Goal: Task Accomplishment & Management: Manage account settings

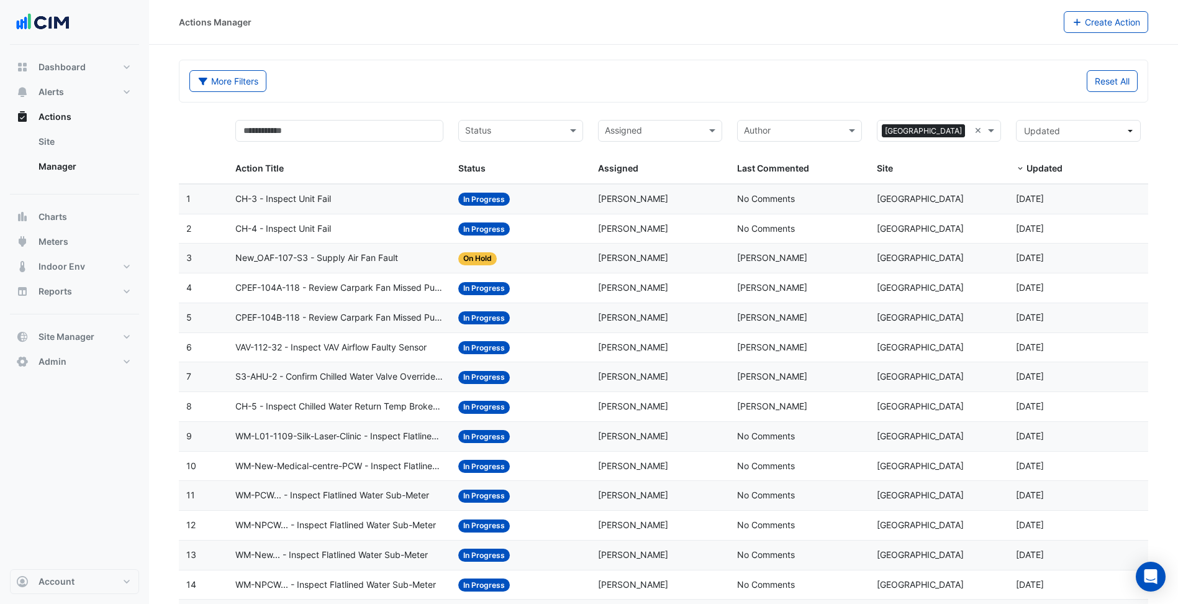
select select "***"
click at [90, 59] on button "Dashboard" at bounding box center [74, 67] width 129 height 25
select select "***"
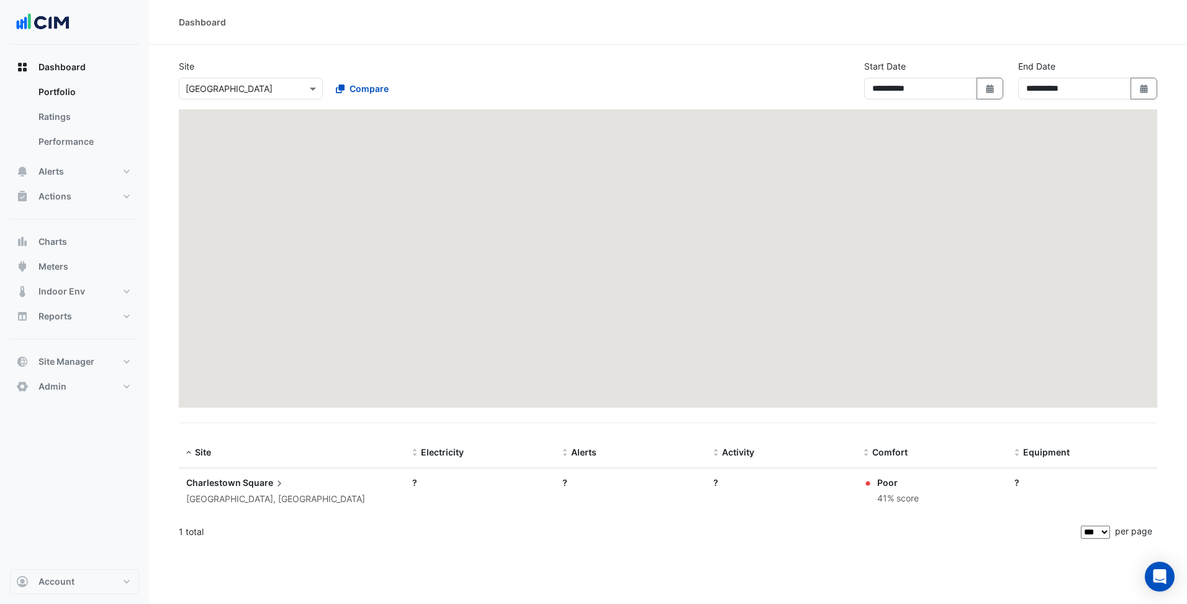
click at [242, 91] on input "text" at bounding box center [239, 89] width 106 height 13
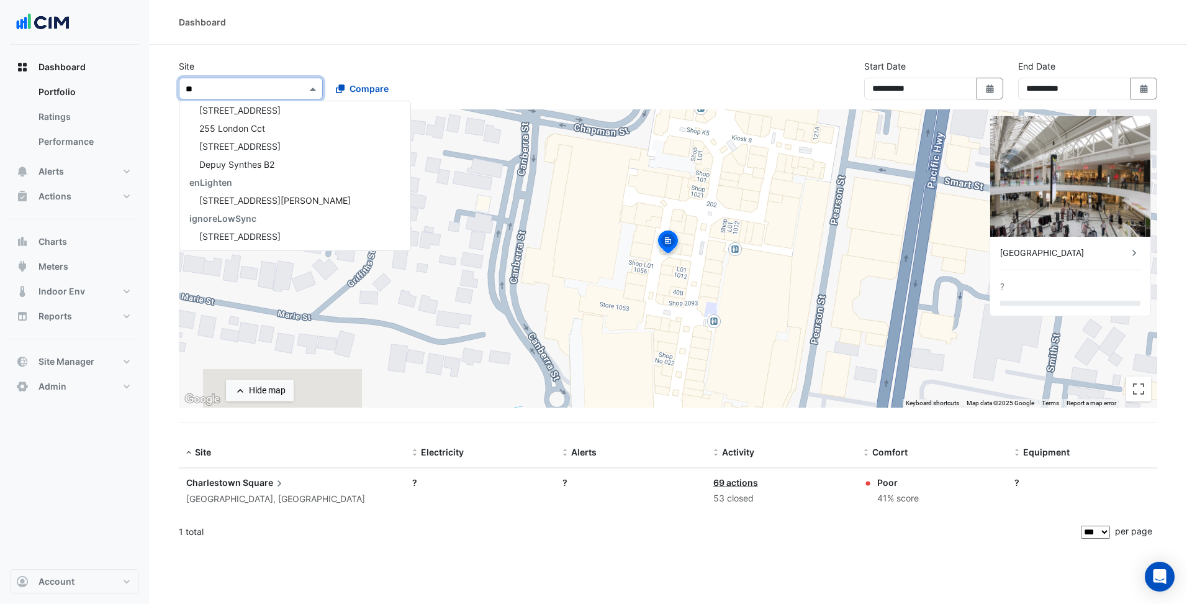
scroll to position [167, 0]
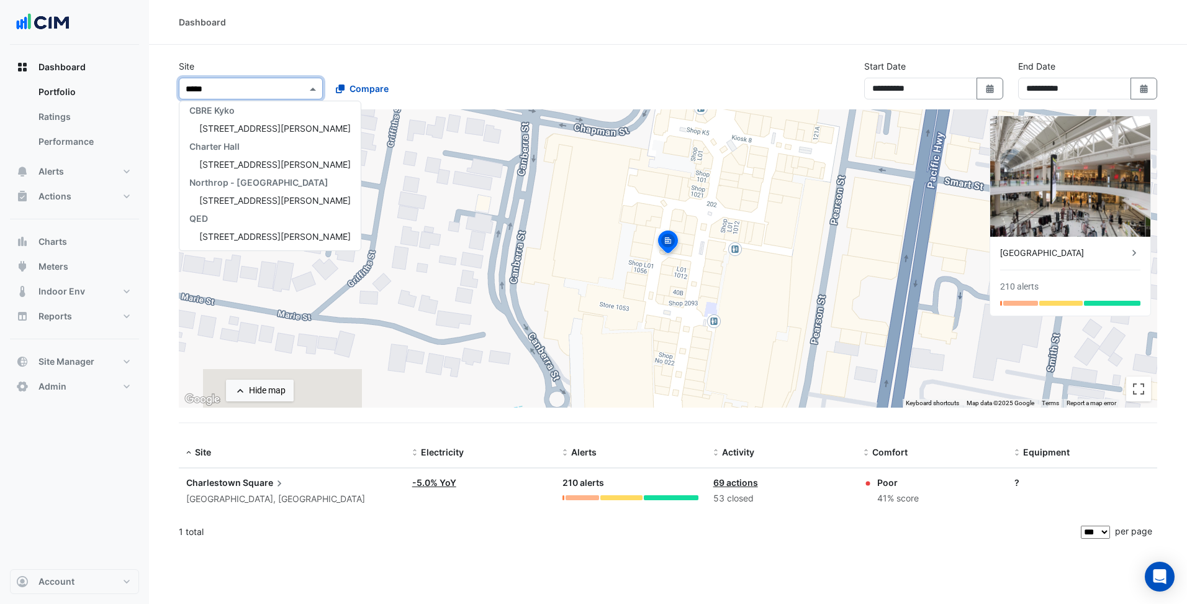
type input "******"
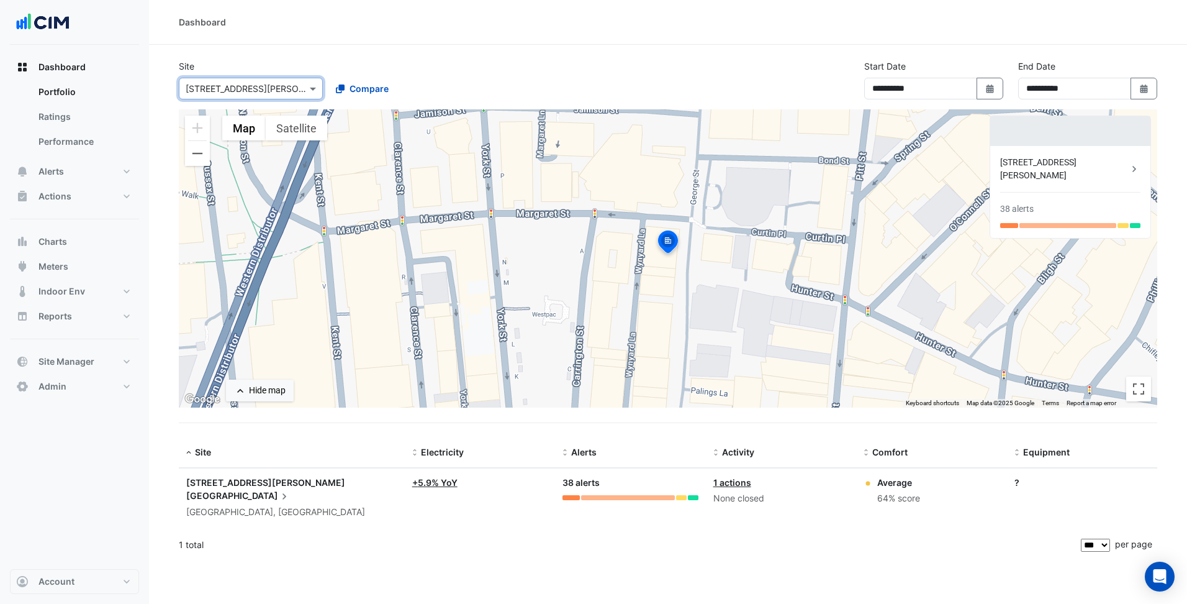
click at [287, 491] on div "[STREET_ADDRESS][PERSON_NAME] [GEOGRAPHIC_DATA] [GEOGRAPHIC_DATA], [GEOGRAPHIC_…" at bounding box center [291, 497] width 211 height 43
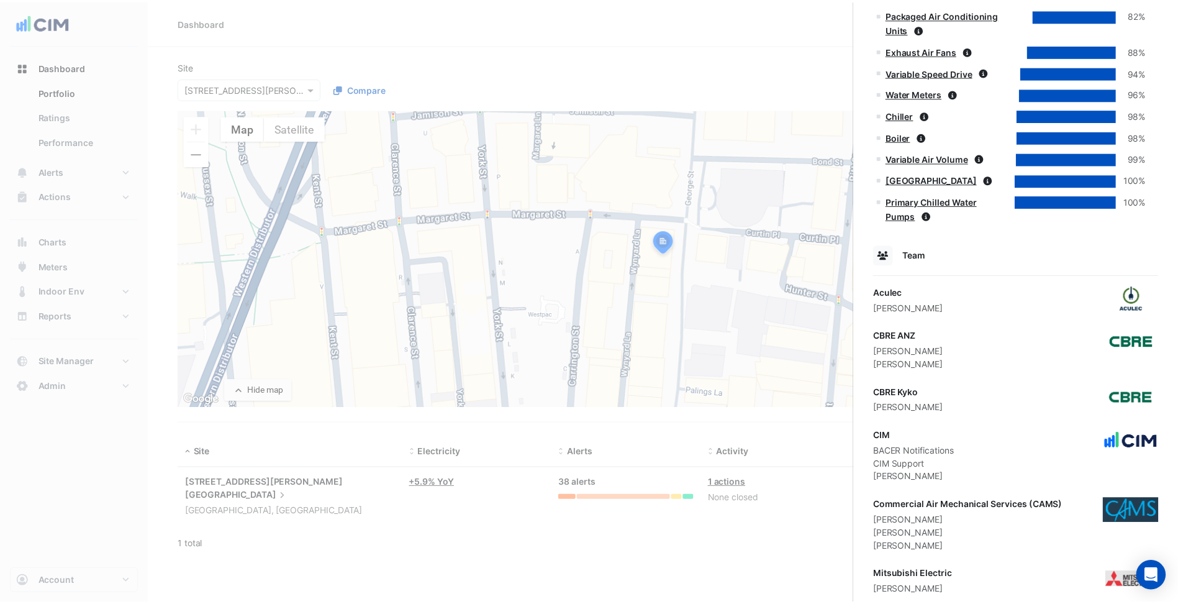
scroll to position [1014, 0]
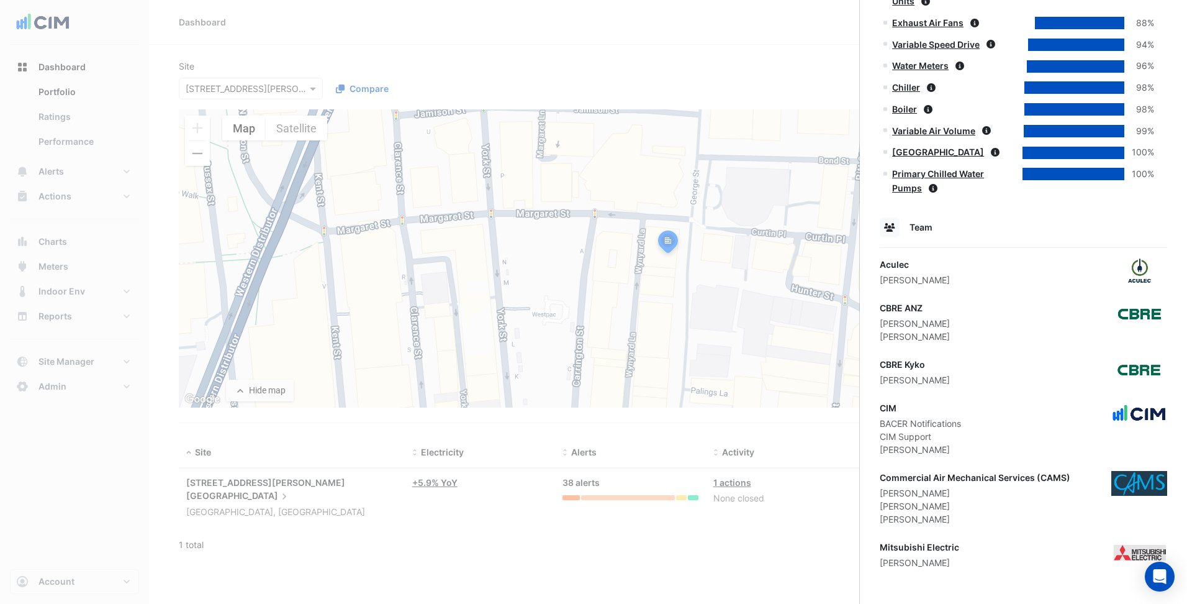
click at [981, 541] on div "Mitsubishi Electric [PERSON_NAME]" at bounding box center [1024, 554] width 288 height 29
click at [987, 551] on div "Mitsubishi Electric [PERSON_NAME]" at bounding box center [1024, 554] width 288 height 29
click at [965, 402] on div "CIM BACER Notifications CIM Support [PERSON_NAME]" at bounding box center [1024, 428] width 288 height 55
drag, startPoint x: 933, startPoint y: 363, endPoint x: 876, endPoint y: 368, distance: 57.4
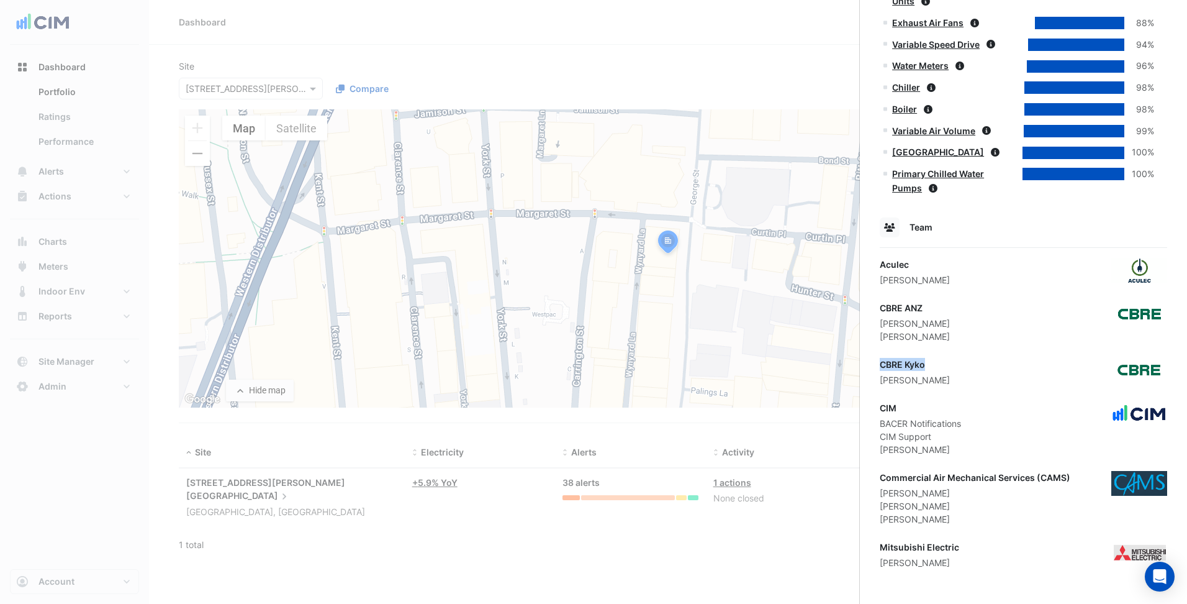
copy div "CBRE Kyko"
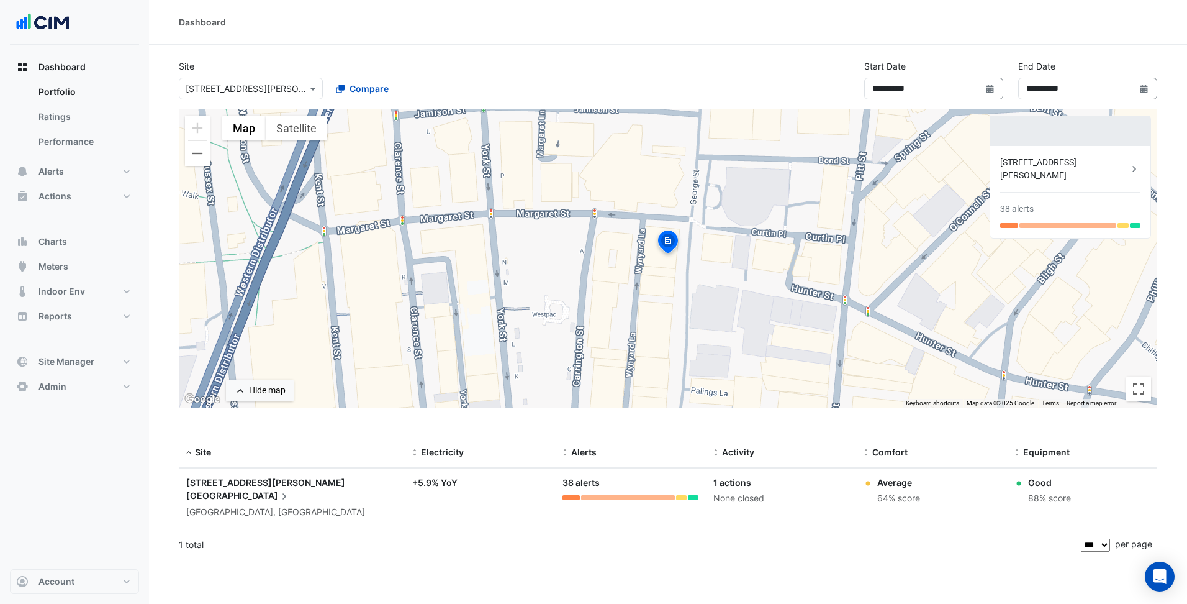
click at [143, 376] on ngb-offcanvas-backdrop at bounding box center [593, 302] width 1187 height 604
click at [125, 384] on button "Admin" at bounding box center [74, 386] width 129 height 25
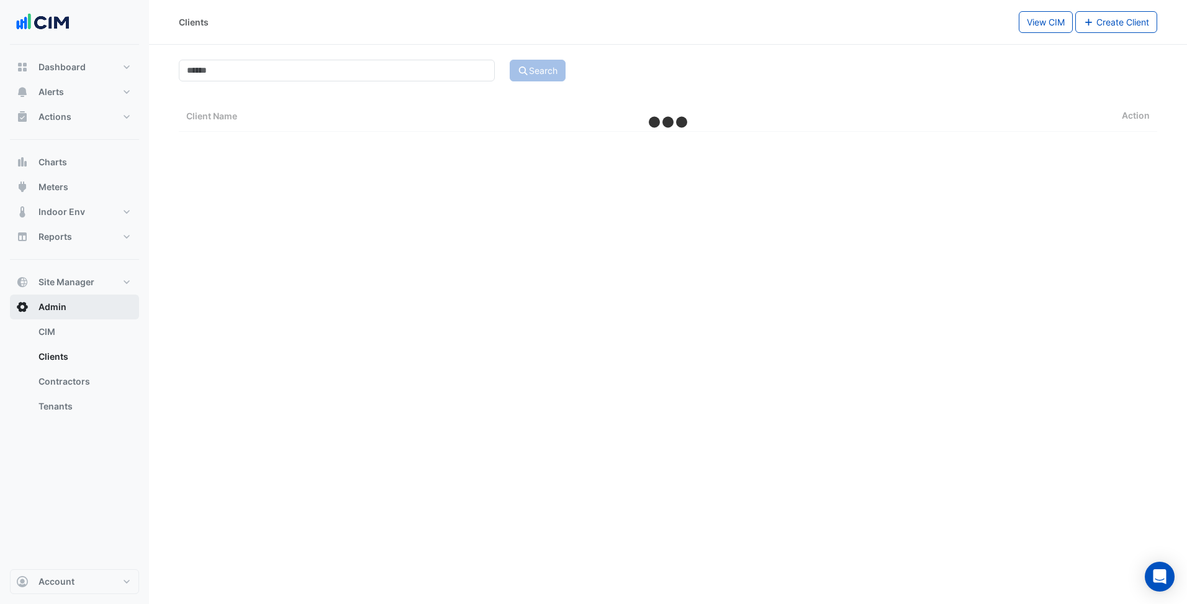
select select "***"
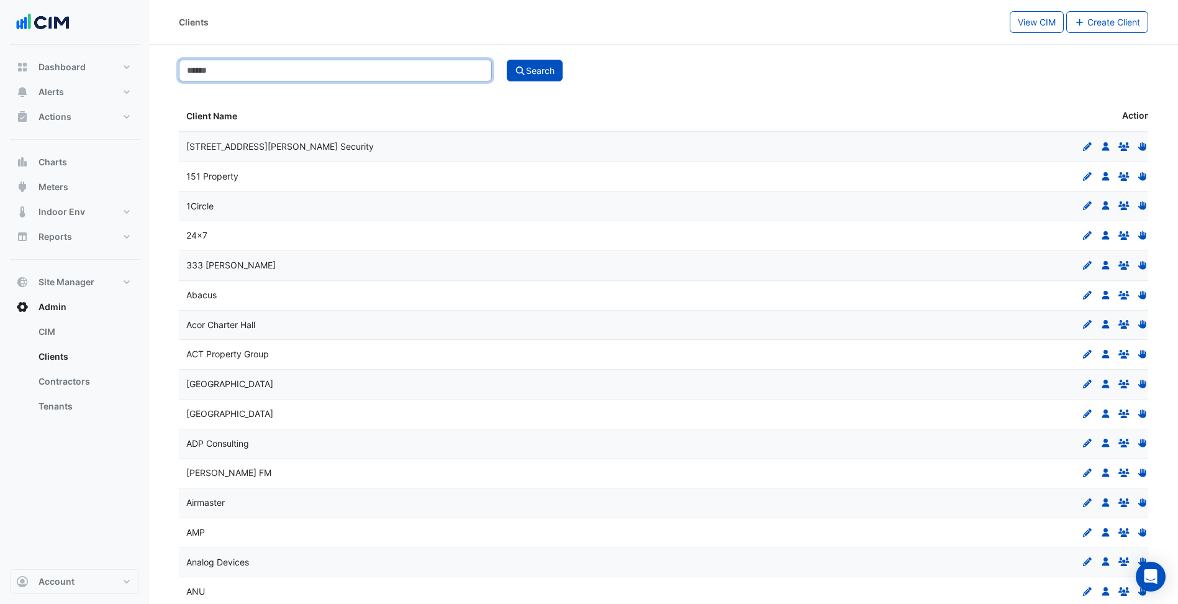
click at [458, 68] on input at bounding box center [335, 71] width 313 height 22
type input "***"
click at [507, 60] on button "Search" at bounding box center [535, 71] width 56 height 22
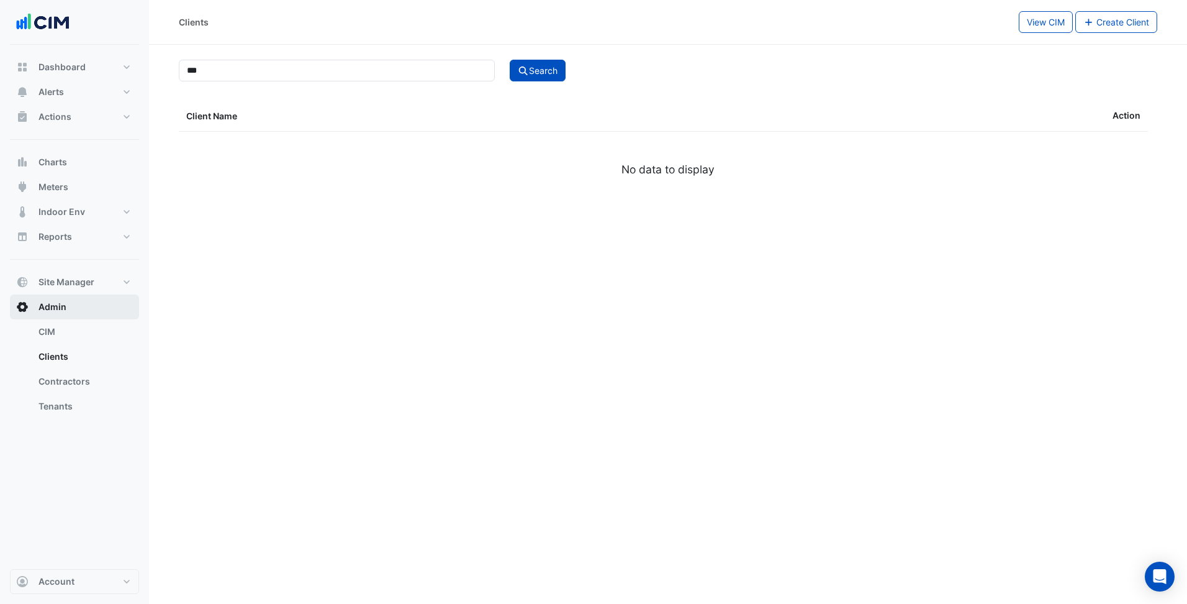
click at [101, 297] on button "Admin" at bounding box center [74, 306] width 129 height 25
click at [101, 288] on button "Site Manager" at bounding box center [74, 282] width 129 height 25
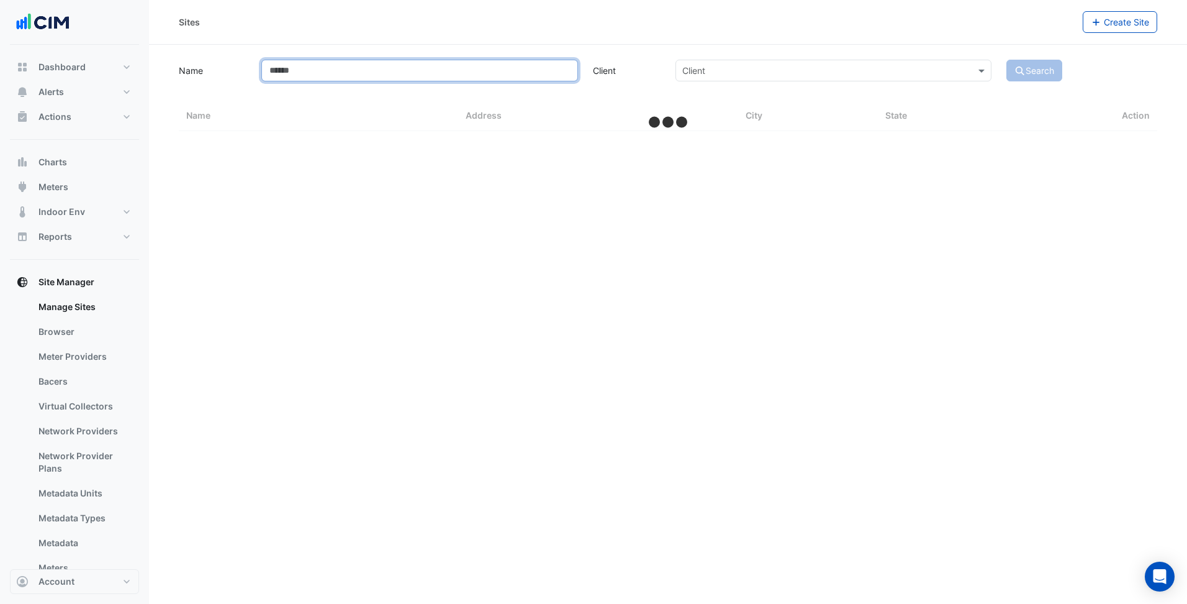
click at [347, 71] on input "Name" at bounding box center [419, 71] width 316 height 22
type input "***"
select select "***"
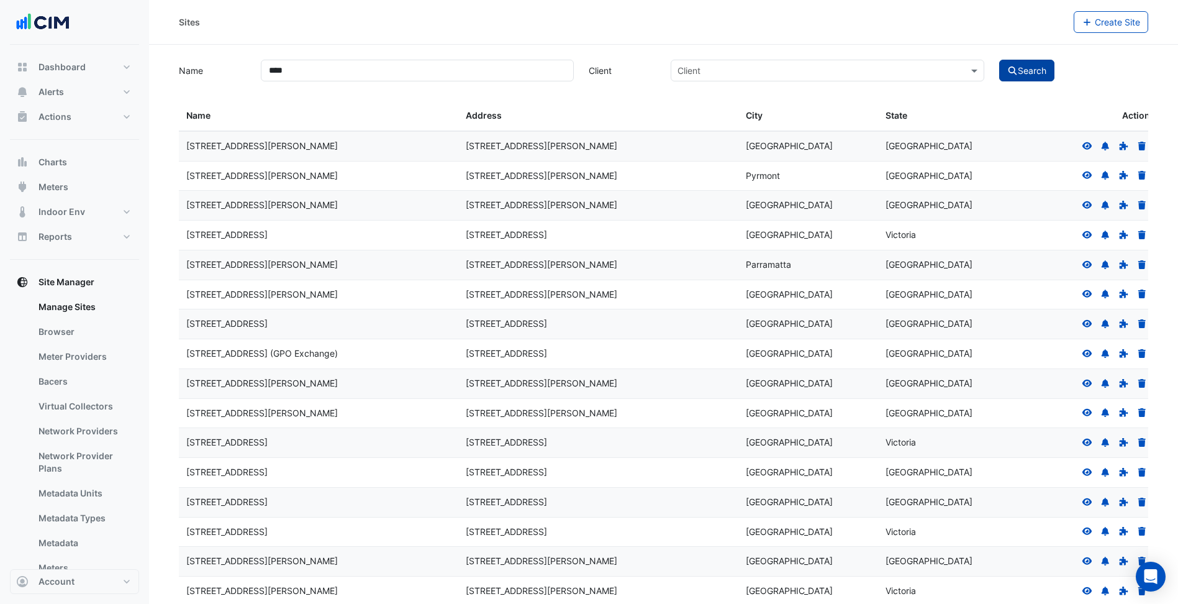
click at [1035, 79] on button "Search" at bounding box center [1027, 71] width 56 height 22
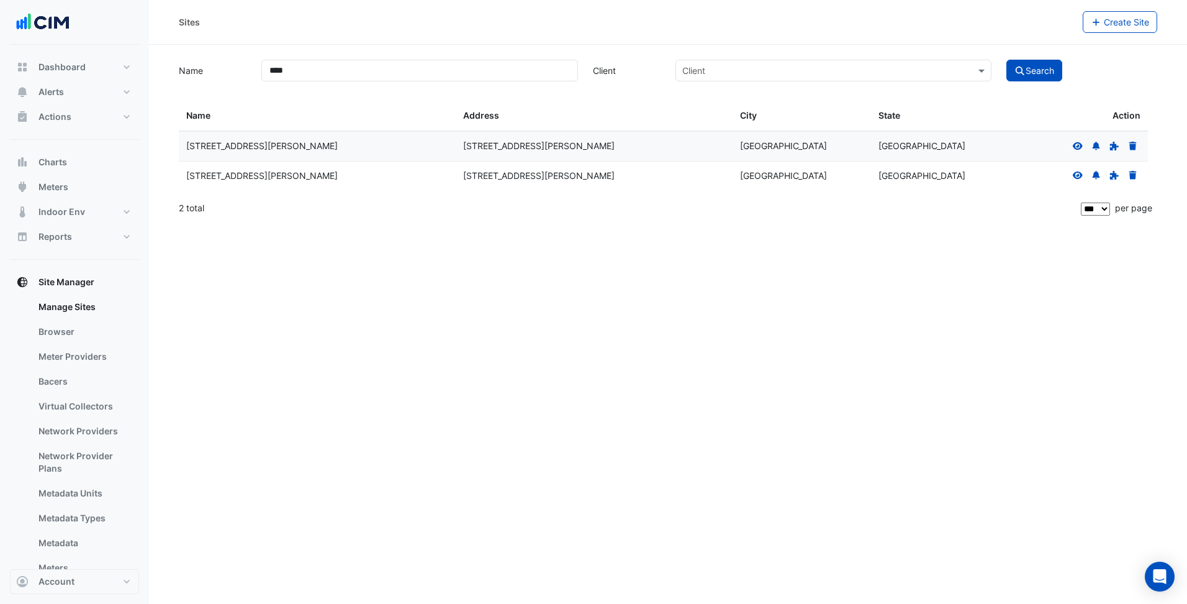
click at [1073, 173] on icon at bounding box center [1078, 175] width 11 height 9
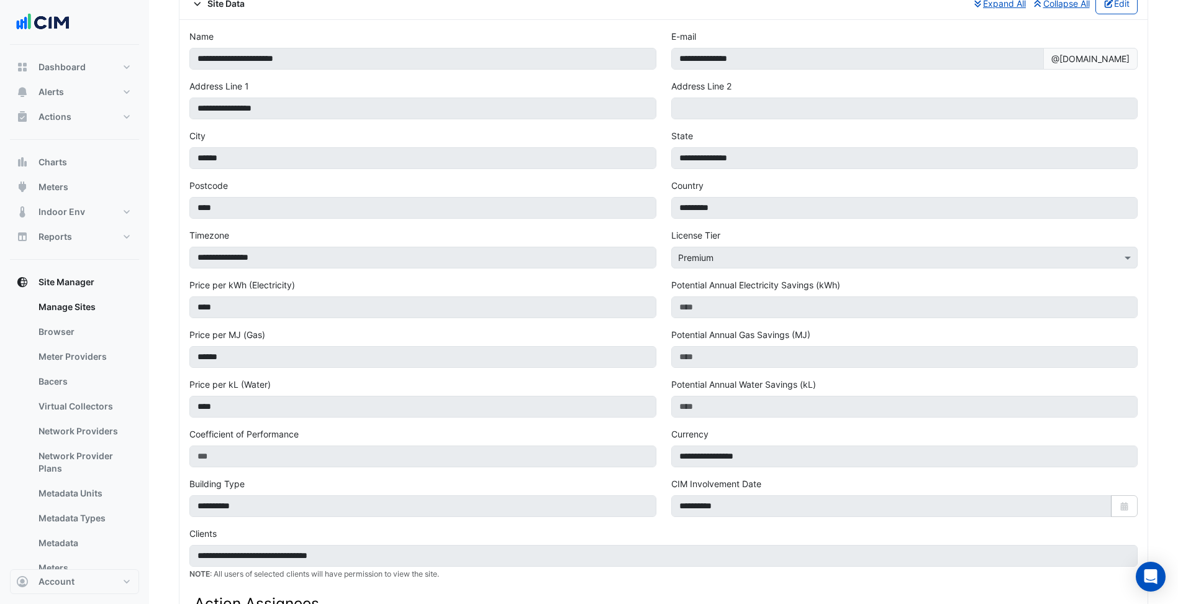
scroll to position [62, 0]
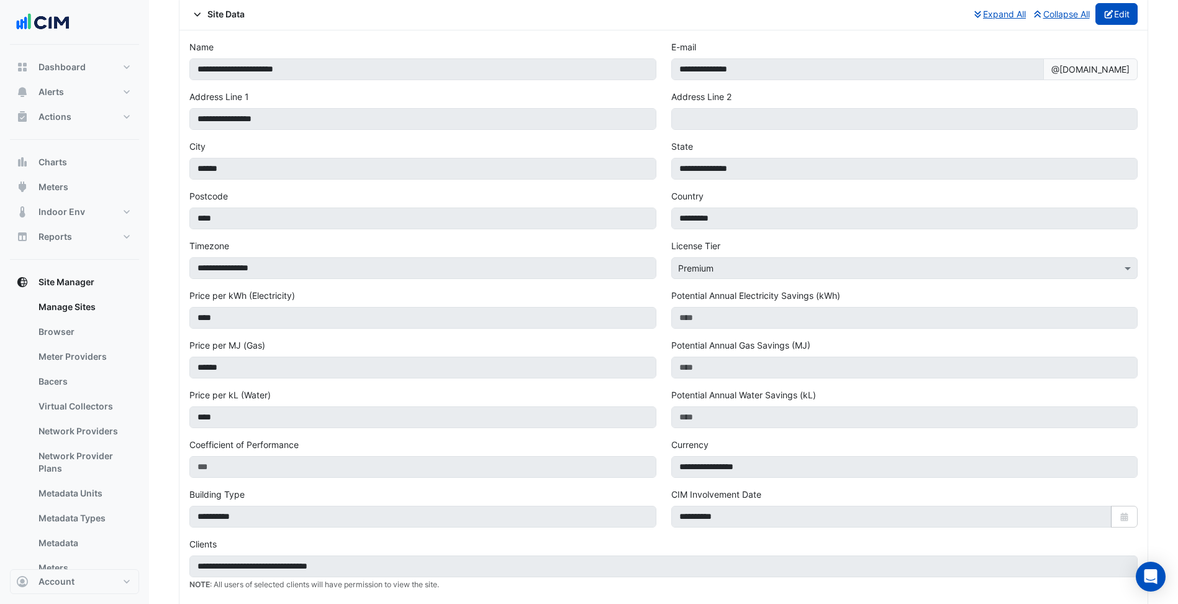
click at [1127, 9] on button "Edit" at bounding box center [1117, 14] width 43 height 22
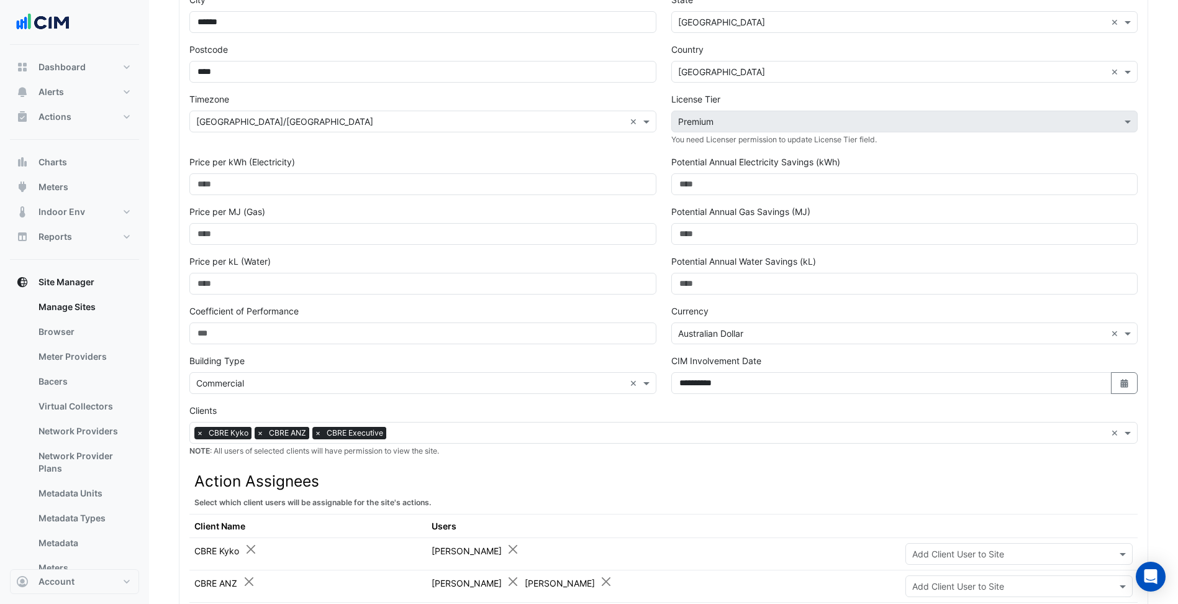
scroll to position [373, 0]
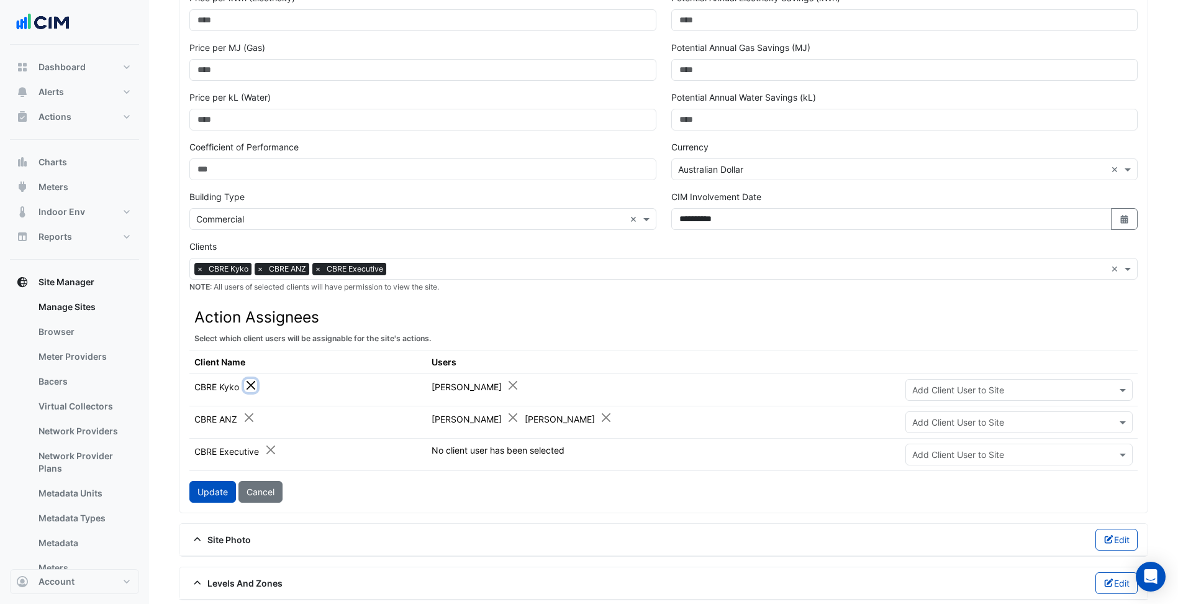
click at [248, 384] on button "Close" at bounding box center [250, 385] width 13 height 13
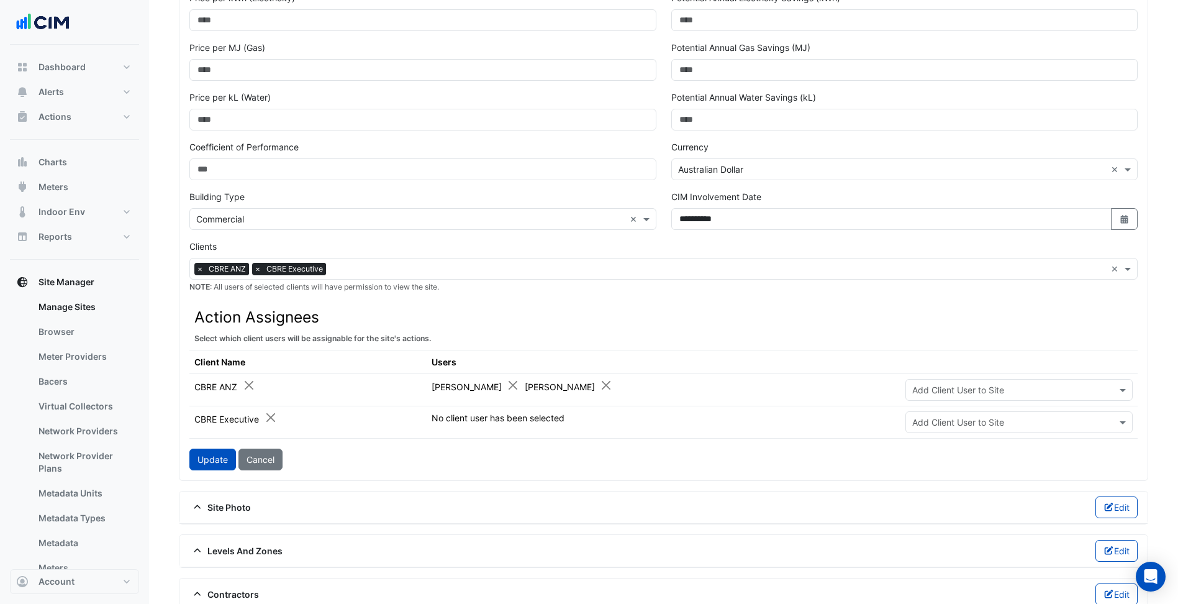
click at [365, 446] on form "**********" at bounding box center [663, 100] width 948 height 740
click at [268, 420] on button "Close" at bounding box center [270, 417] width 13 height 13
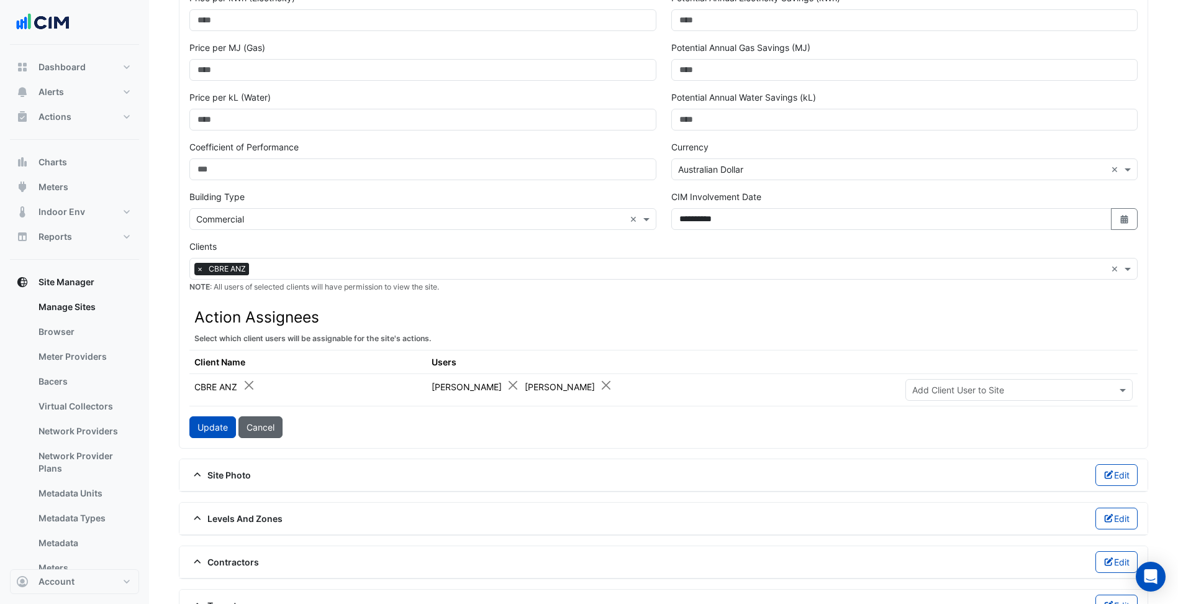
click at [259, 434] on button "Cancel" at bounding box center [260, 427] width 44 height 22
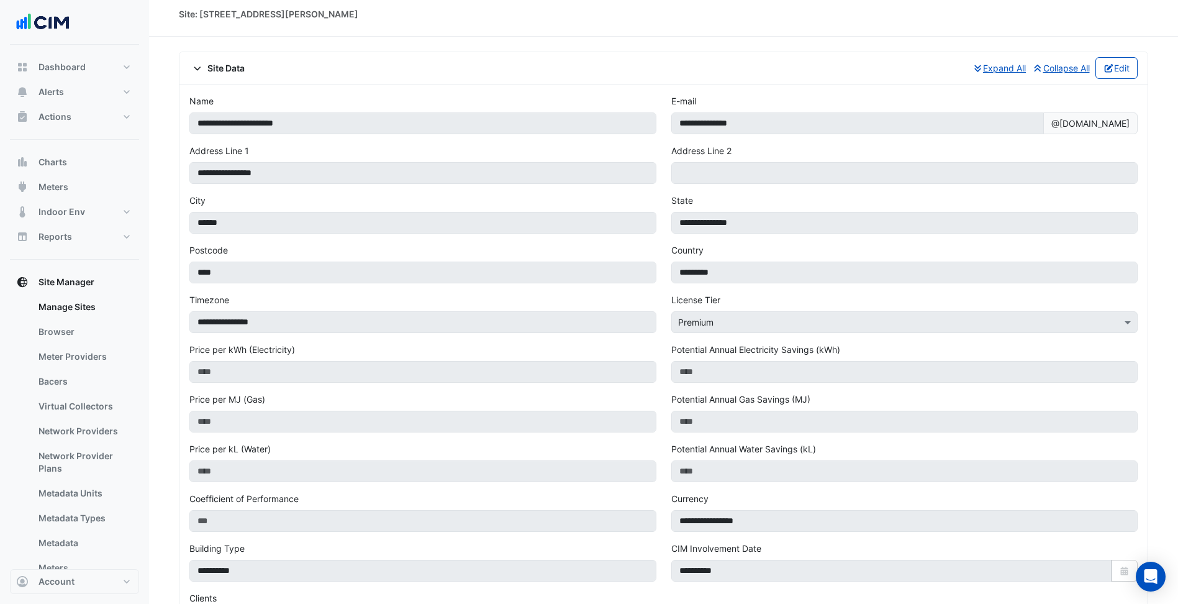
scroll to position [0, 0]
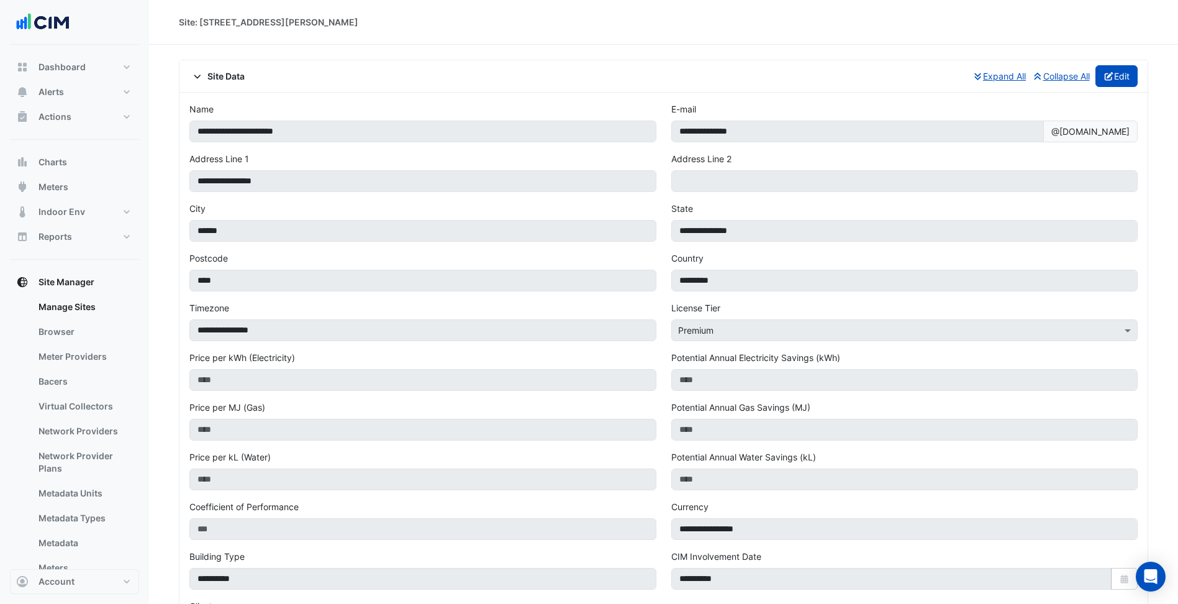
click at [1115, 73] on button "Edit" at bounding box center [1117, 76] width 43 height 22
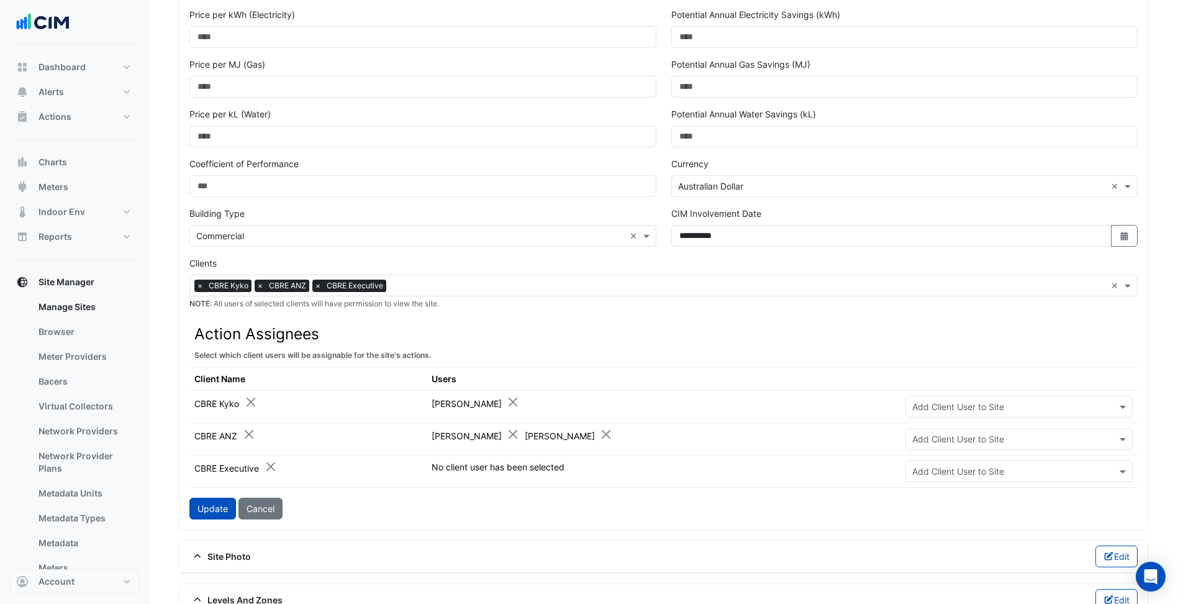
scroll to position [373, 0]
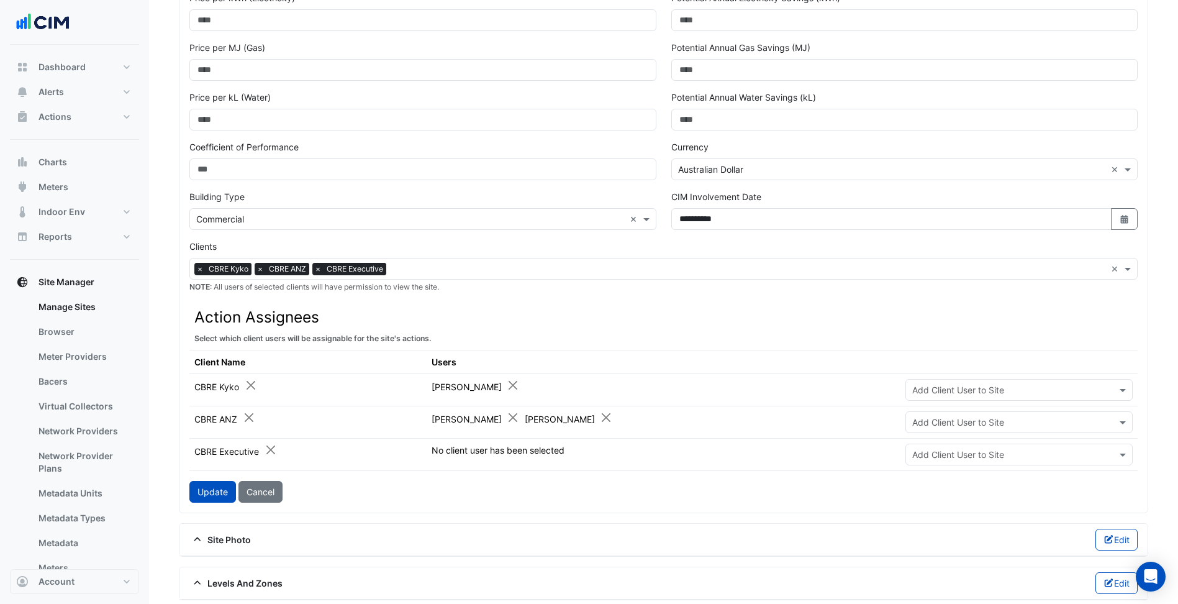
click at [934, 450] on input "text" at bounding box center [1006, 454] width 189 height 13
click at [274, 451] on button "Close" at bounding box center [270, 449] width 13 height 13
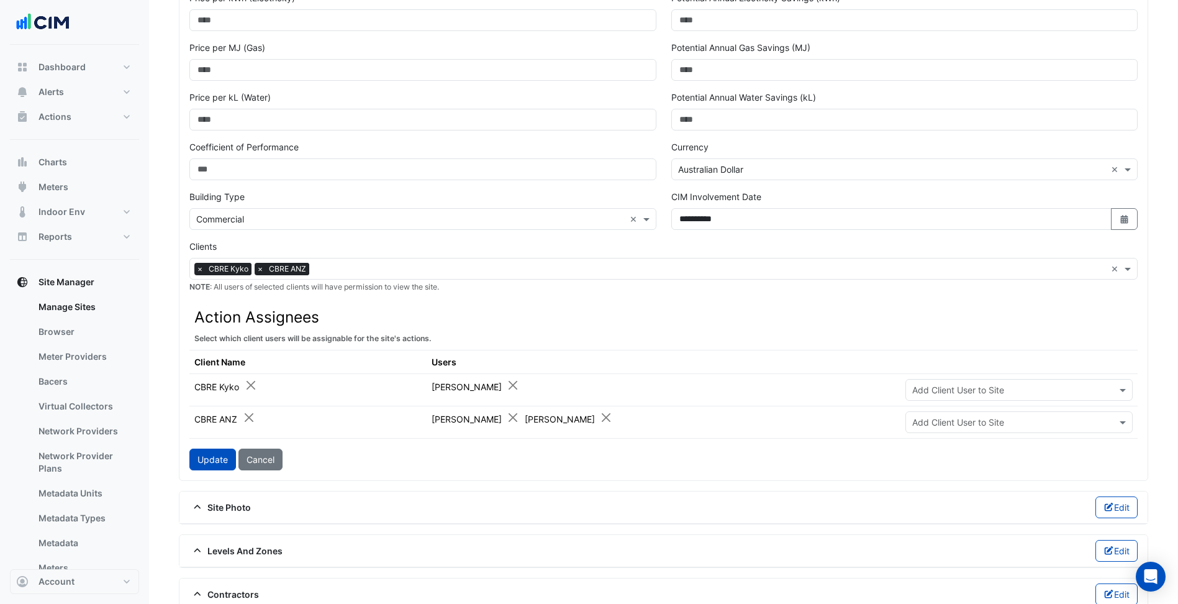
click at [963, 388] on input "text" at bounding box center [1006, 390] width 189 height 13
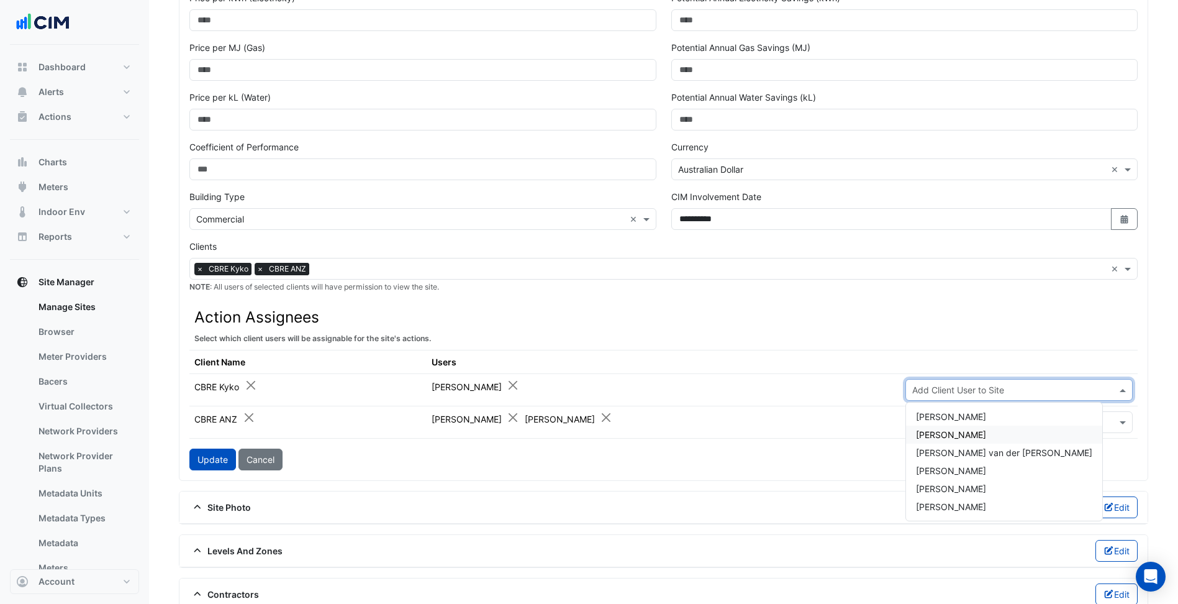
scroll to position [435, 0]
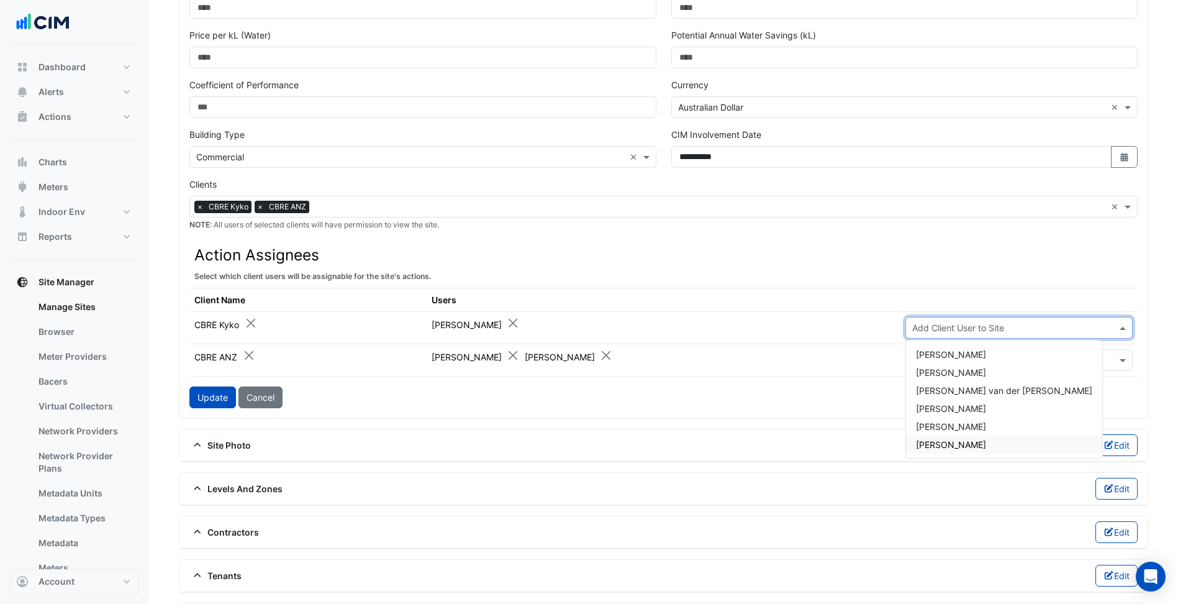
click at [815, 404] on div "Update Cancel" at bounding box center [663, 397] width 948 height 22
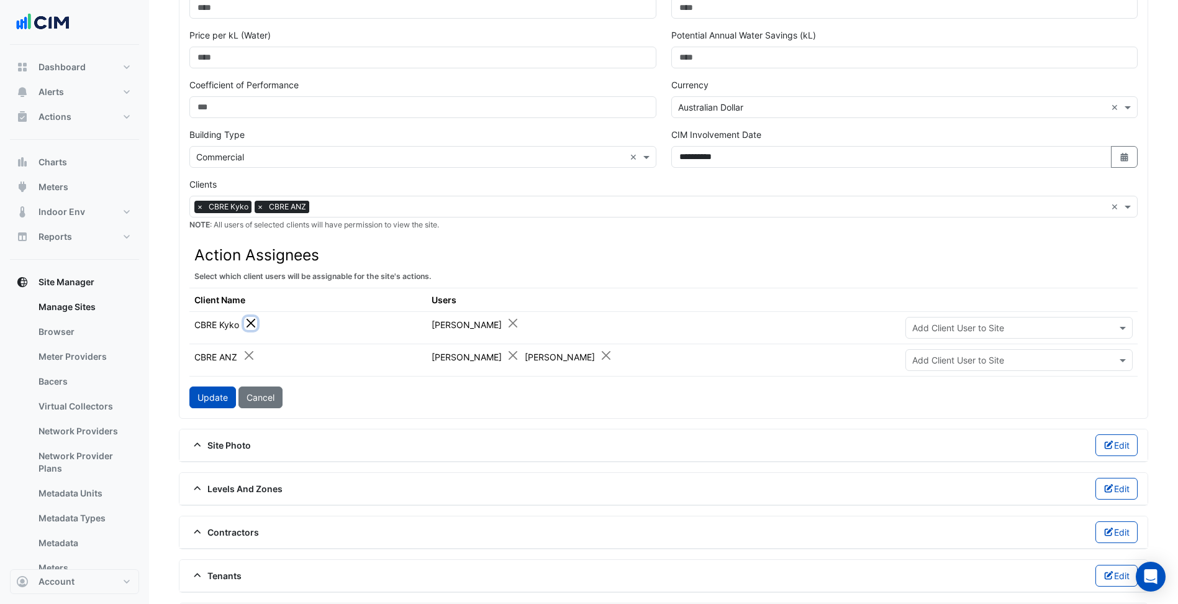
click at [255, 324] on button "Close" at bounding box center [250, 323] width 13 height 13
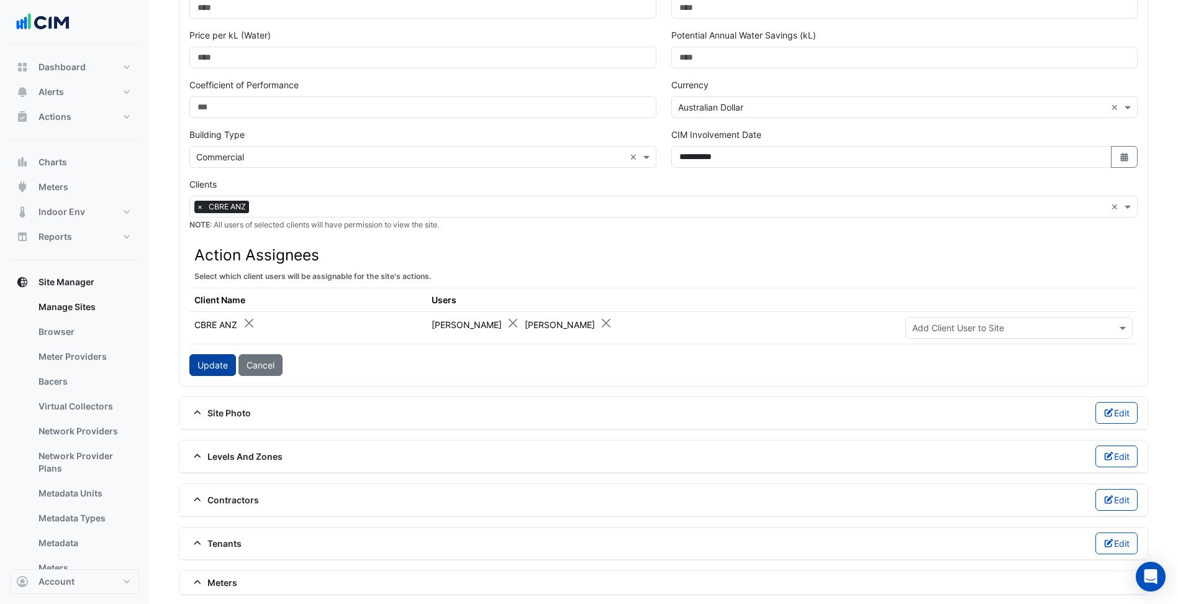
click at [216, 361] on button "Update" at bounding box center [212, 365] width 47 height 22
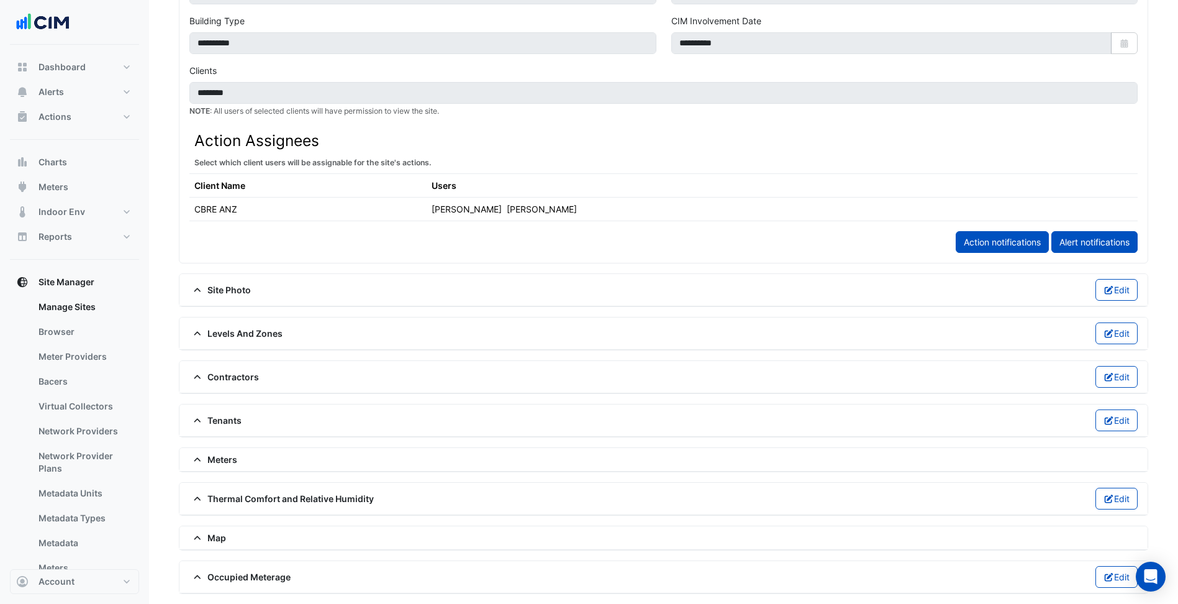
scroll to position [546, 0]
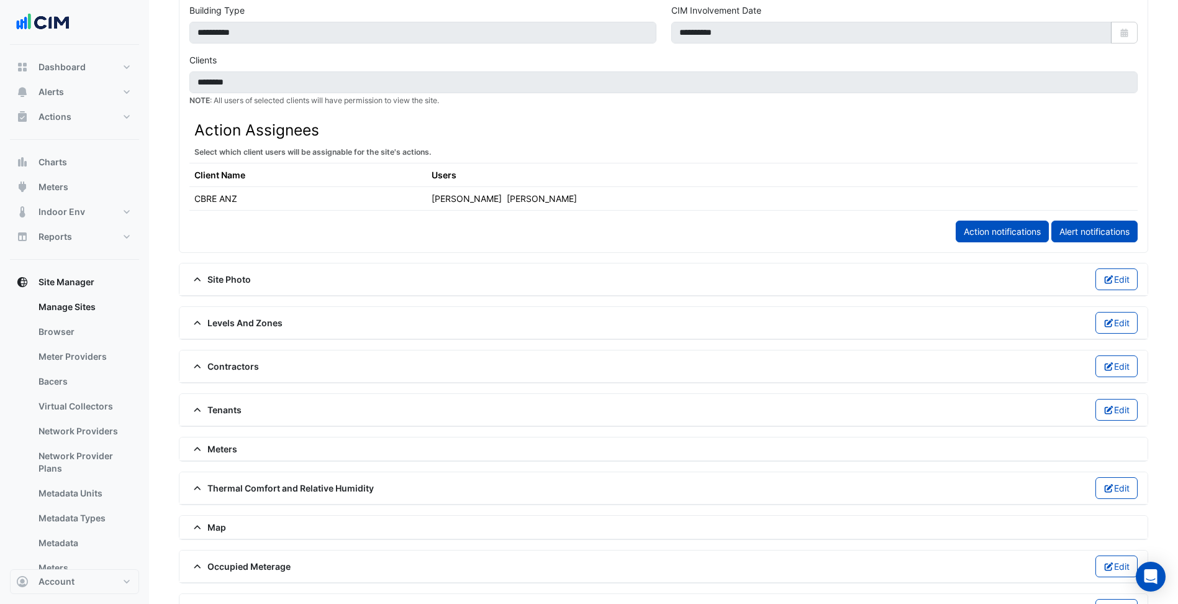
click at [240, 374] on div "Contractors Edit" at bounding box center [663, 366] width 948 height 22
click at [240, 364] on span "Contractors" at bounding box center [224, 366] width 70 height 13
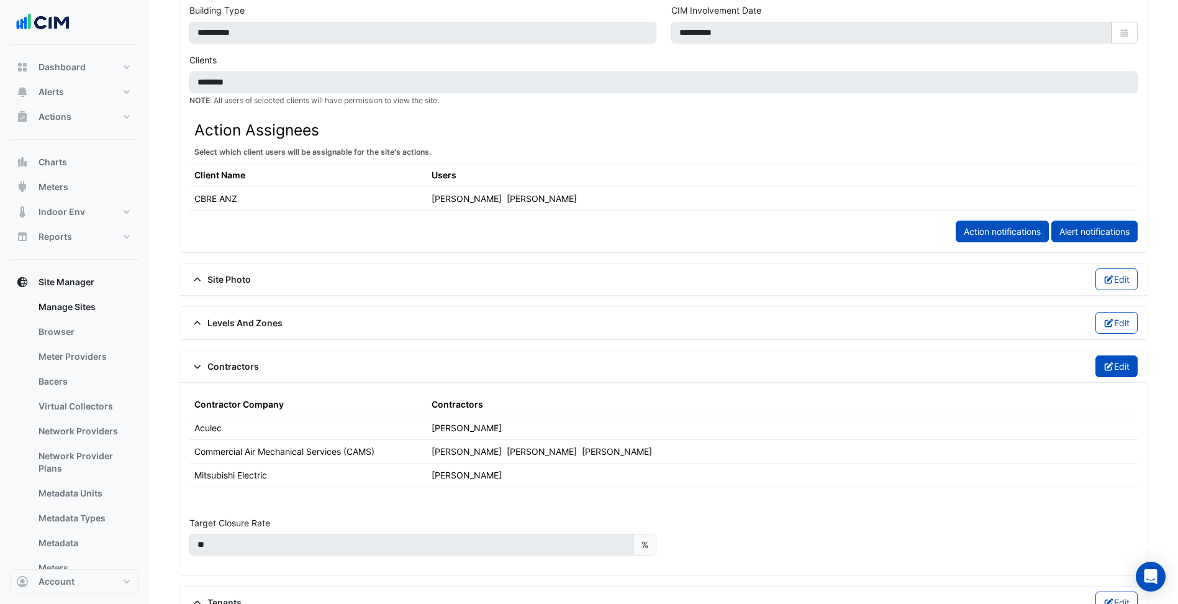
click at [1115, 371] on button "Edit" at bounding box center [1117, 366] width 43 height 22
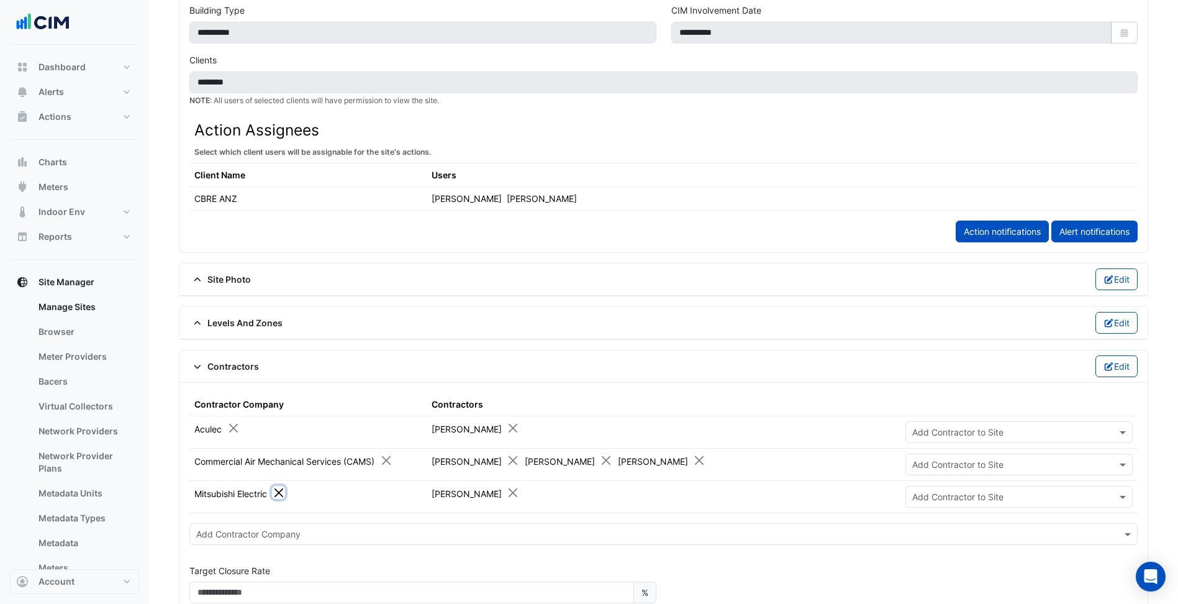
click at [283, 496] on button "Close" at bounding box center [278, 492] width 13 height 13
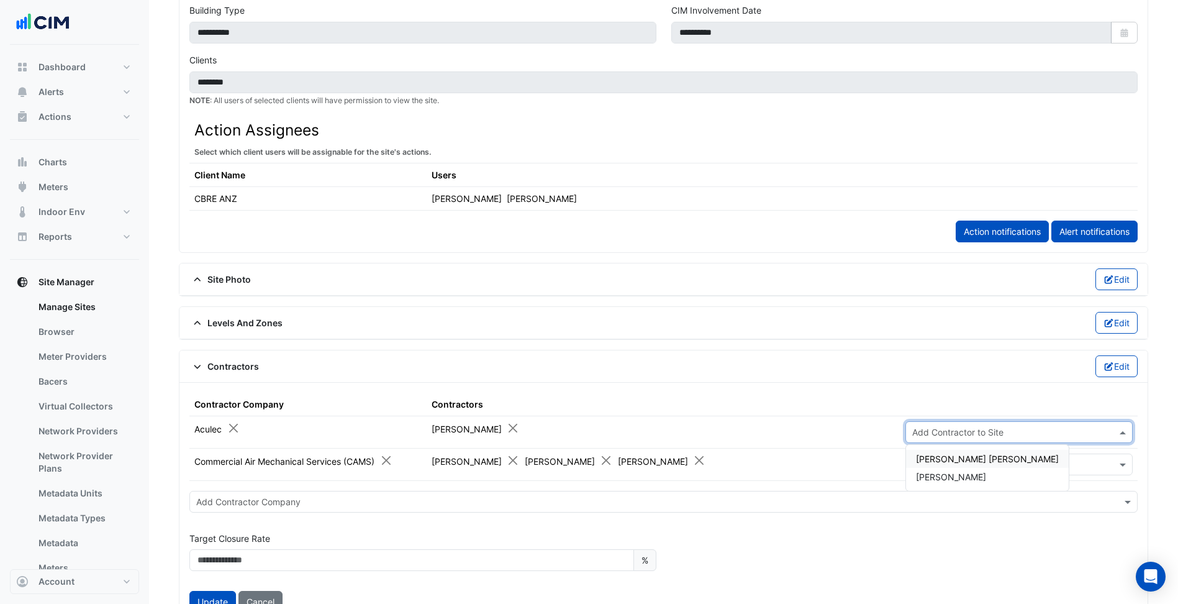
click at [1061, 431] on input "text" at bounding box center [1006, 432] width 189 height 13
click at [950, 478] on span "[PERSON_NAME]" at bounding box center [951, 476] width 70 height 11
click at [924, 542] on div "Target Closure Rate ** %" at bounding box center [663, 546] width 963 height 68
click at [214, 600] on button "Update" at bounding box center [212, 602] width 47 height 22
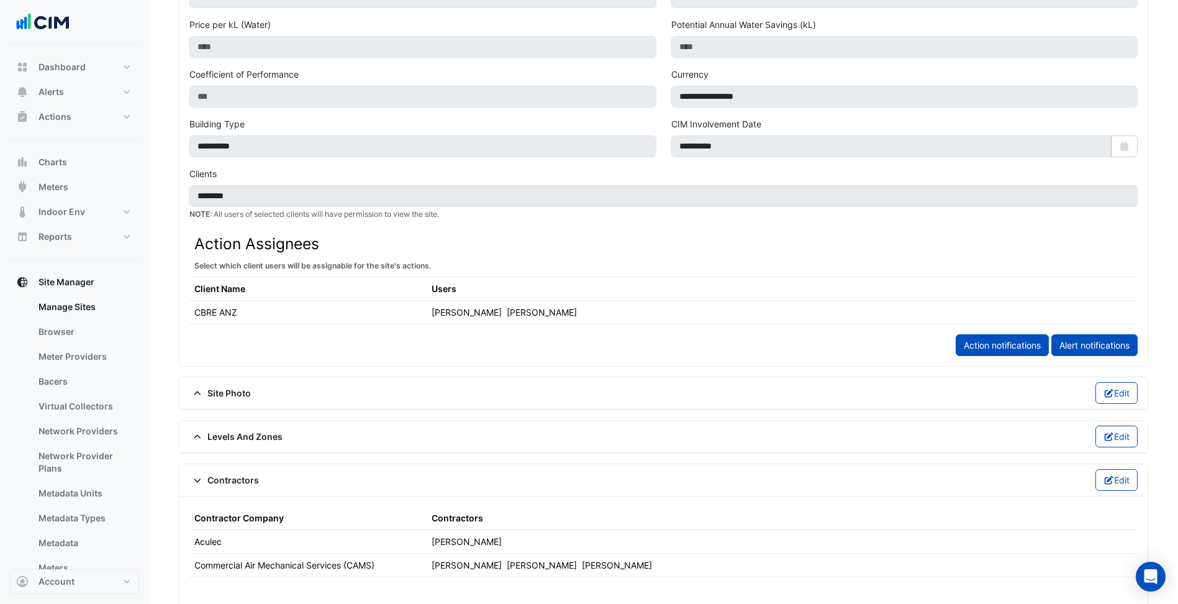
scroll to position [422, 0]
